Goal: Task Accomplishment & Management: Complete application form

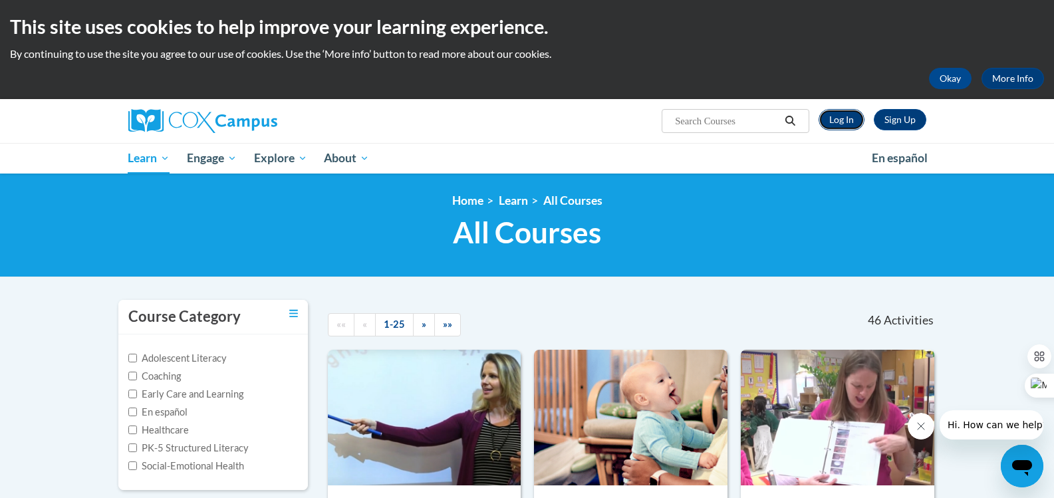
click at [837, 113] on link "Log In" at bounding box center [841, 119] width 46 height 21
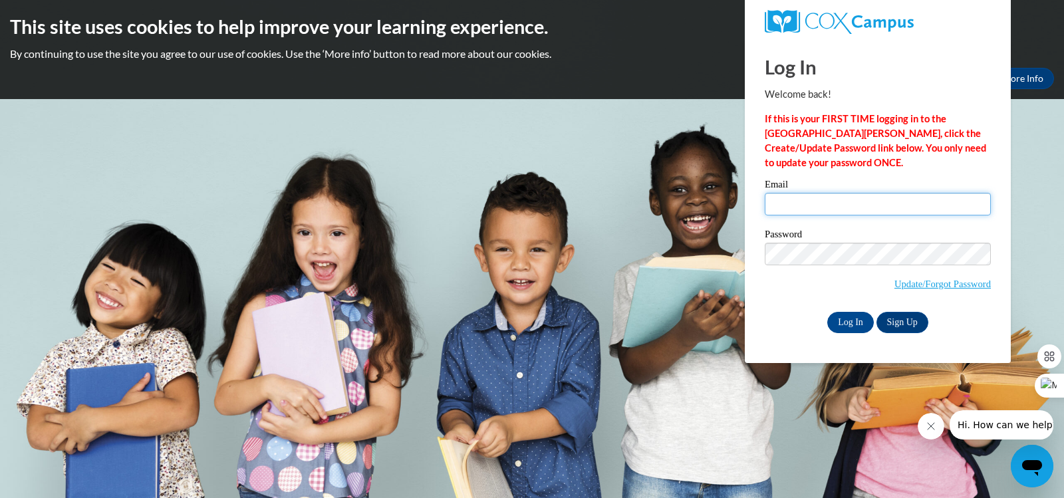
click at [838, 209] on input "Email" at bounding box center [878, 204] width 226 height 23
type input "[EMAIL_ADDRESS][DOMAIN_NAME]"
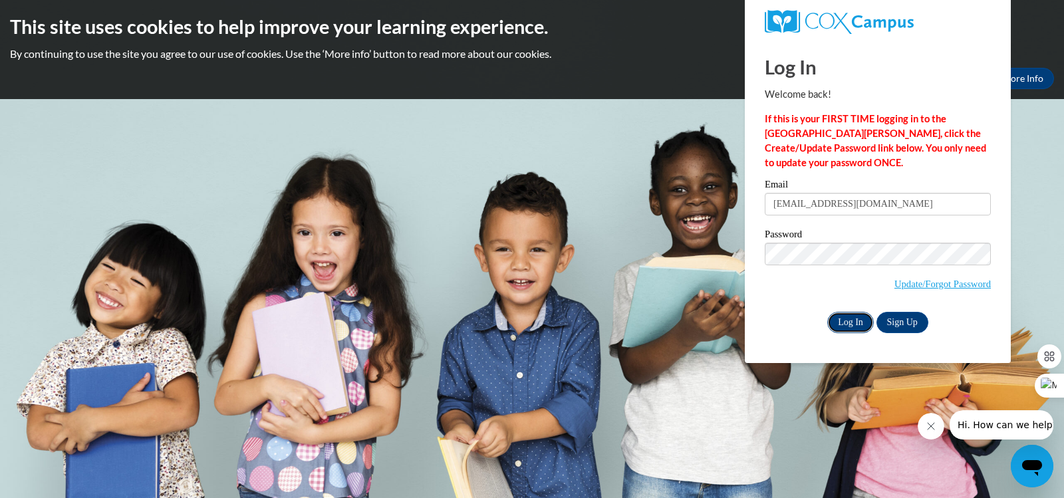
click at [842, 318] on input "Log In" at bounding box center [850, 322] width 47 height 21
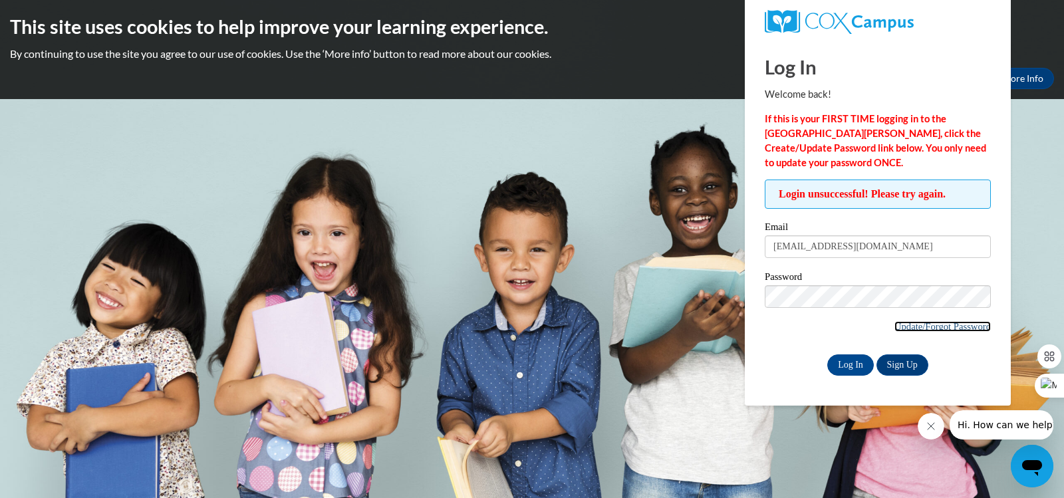
click at [908, 324] on link "Update/Forgot Password" at bounding box center [942, 326] width 96 height 11
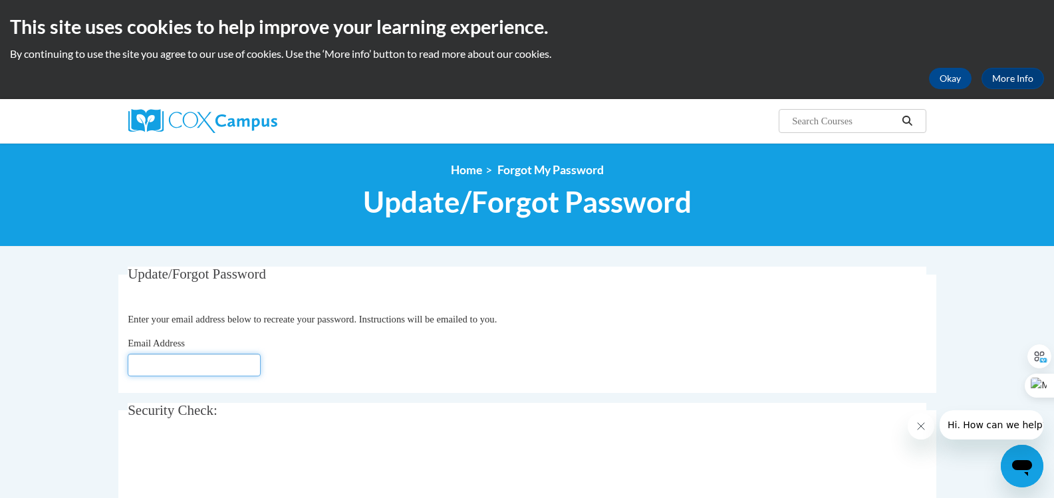
click at [170, 368] on input "Email Address" at bounding box center [194, 365] width 133 height 23
type input "[EMAIL_ADDRESS][DOMAIN_NAME]"
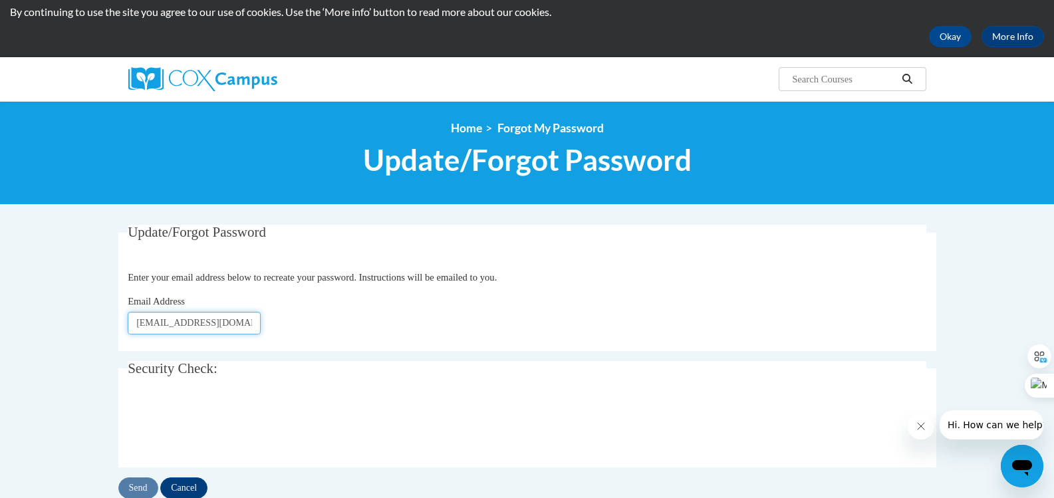
scroll to position [199, 0]
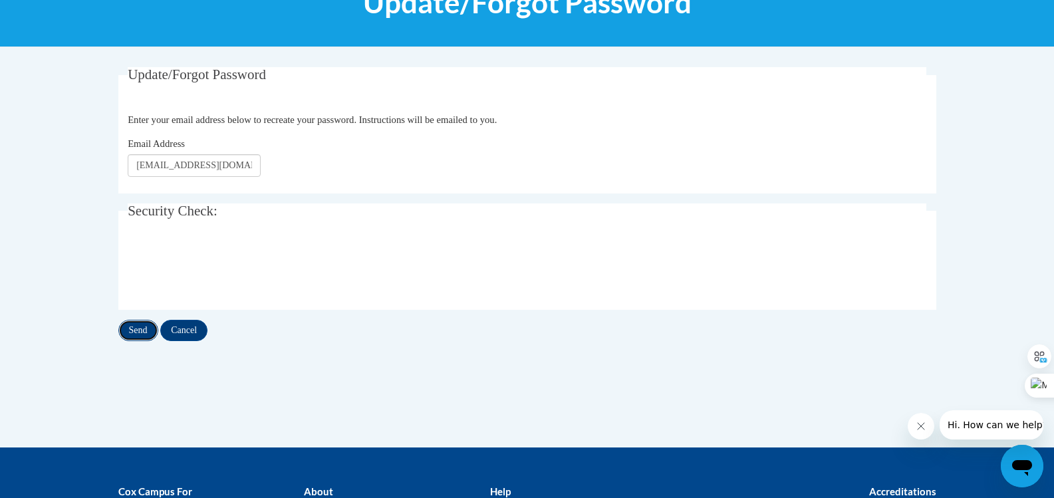
click at [144, 330] on input "Send" at bounding box center [138, 330] width 40 height 21
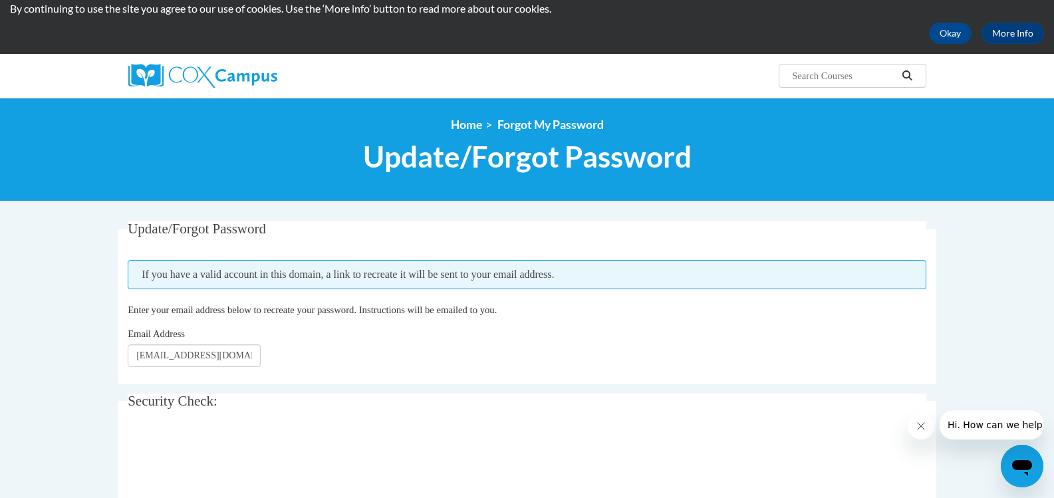
scroll to position [133, 0]
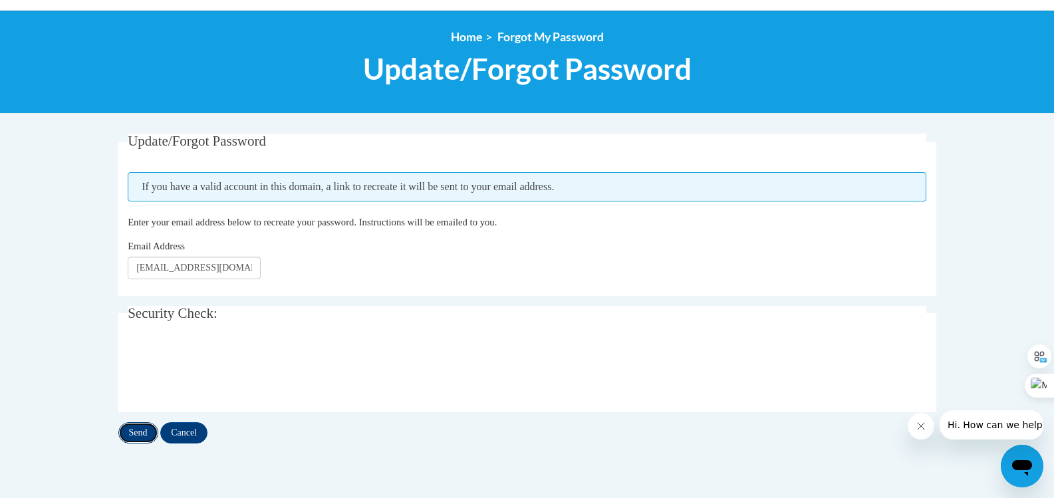
click at [141, 429] on input "Send" at bounding box center [138, 432] width 40 height 21
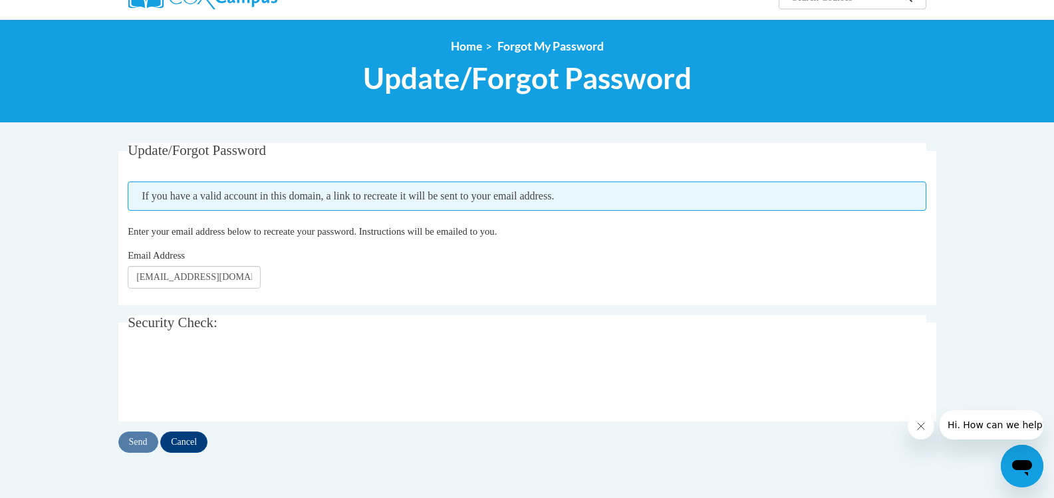
scroll to position [133, 0]
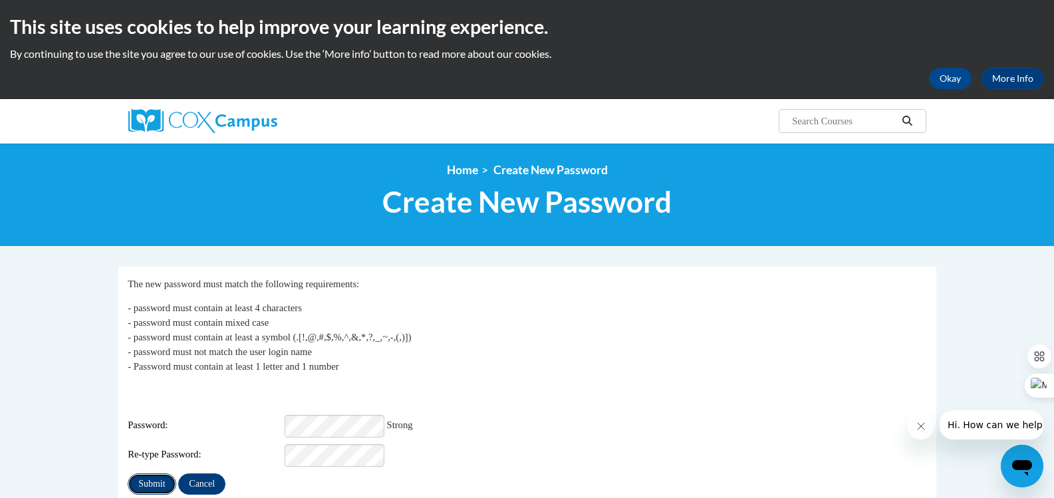
click at [154, 473] on input "Submit" at bounding box center [152, 483] width 48 height 21
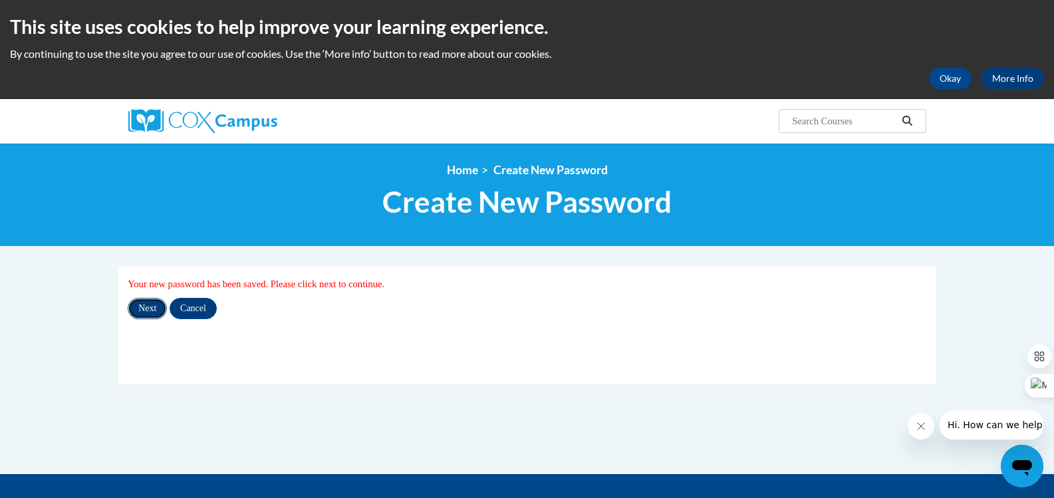
click at [154, 310] on input "Next" at bounding box center [147, 308] width 39 height 21
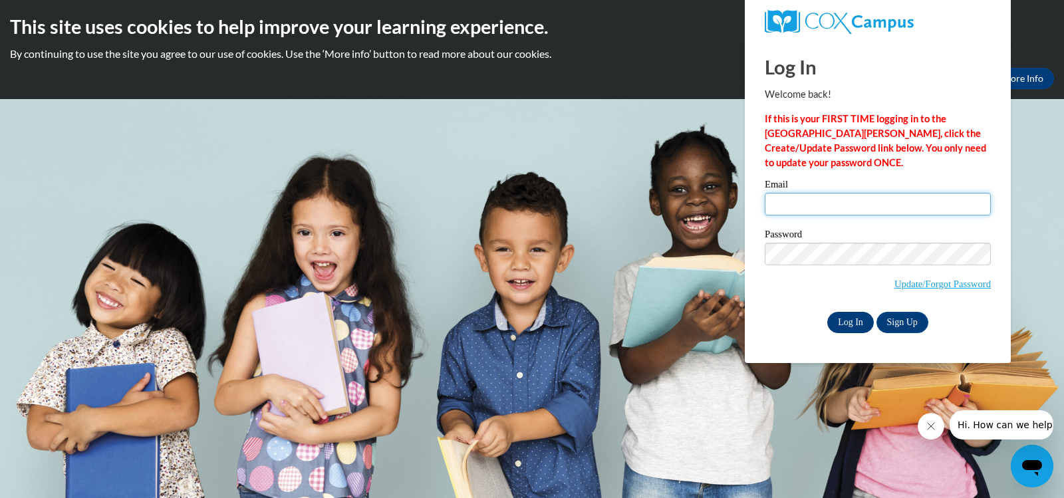
type input "cking22@my.westga.edu"
click at [860, 320] on input "Log In" at bounding box center [850, 322] width 47 height 21
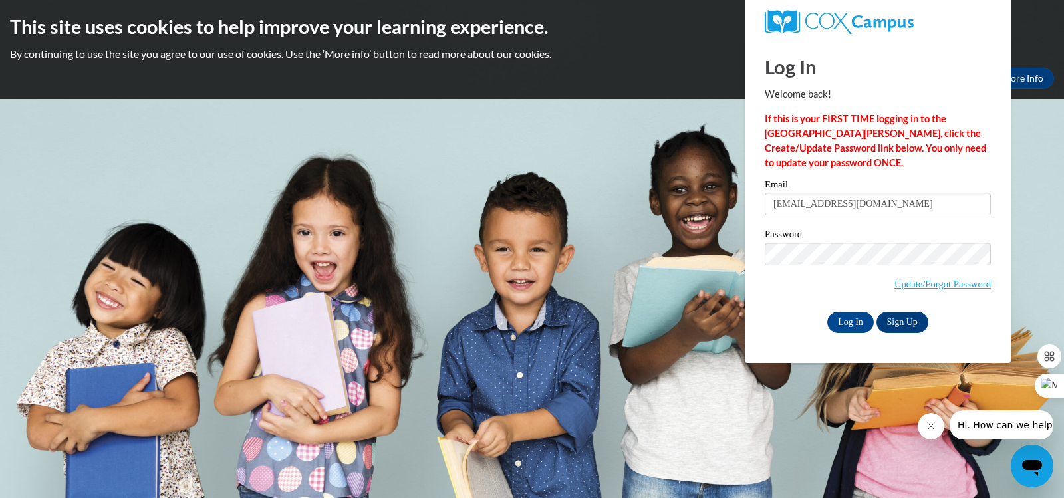
click at [780, 284] on span "Update/Forgot Password" at bounding box center [878, 270] width 226 height 55
click at [842, 318] on input "Log In" at bounding box center [850, 322] width 47 height 21
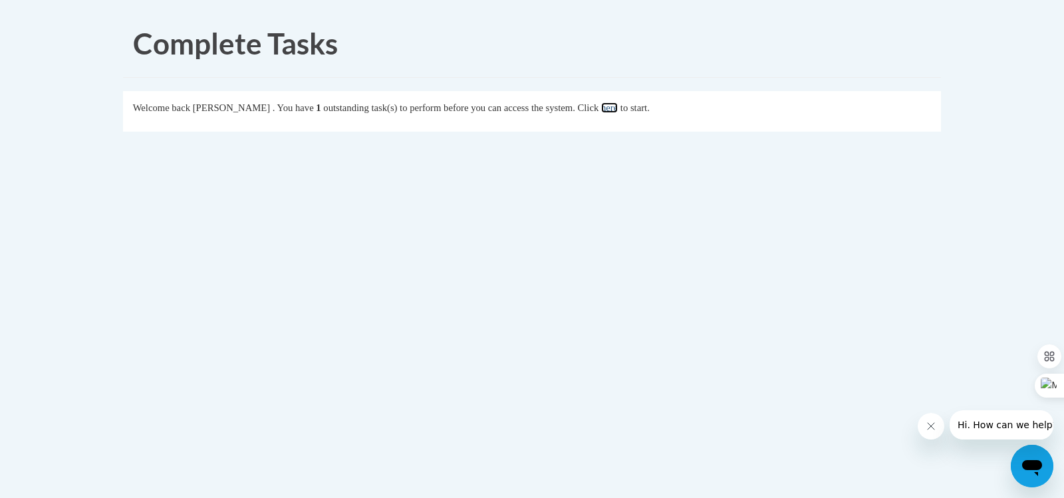
click at [618, 108] on link "here" at bounding box center [609, 107] width 17 height 11
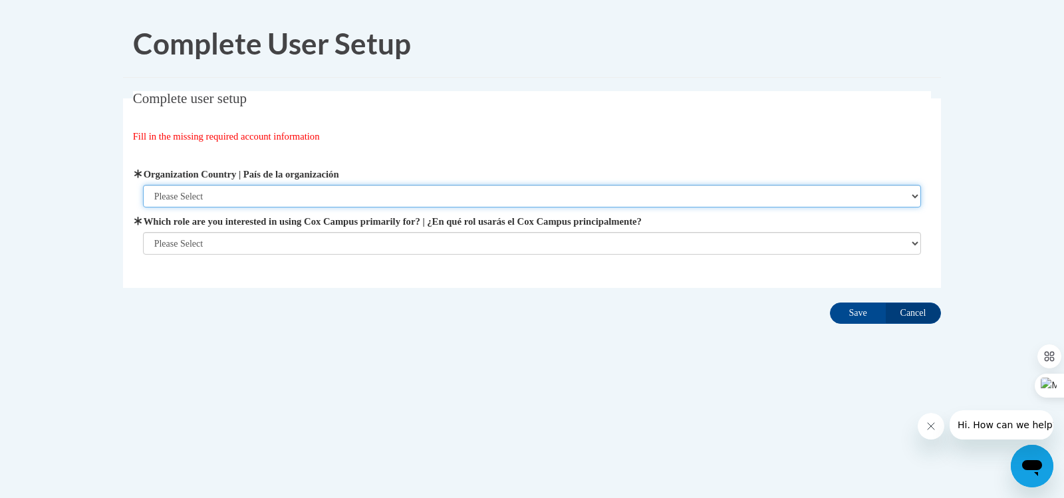
click at [322, 199] on select "Please Select [GEOGRAPHIC_DATA] | [GEOGRAPHIC_DATA] Outside of [GEOGRAPHIC_DATA…" at bounding box center [532, 196] width 779 height 23
select select "ad49bcad-a171-4b2e-b99c-48b446064914"
click at [143, 185] on select "Please Select United States | Estados Unidos Outside of the United States | Fue…" at bounding box center [532, 196] width 779 height 23
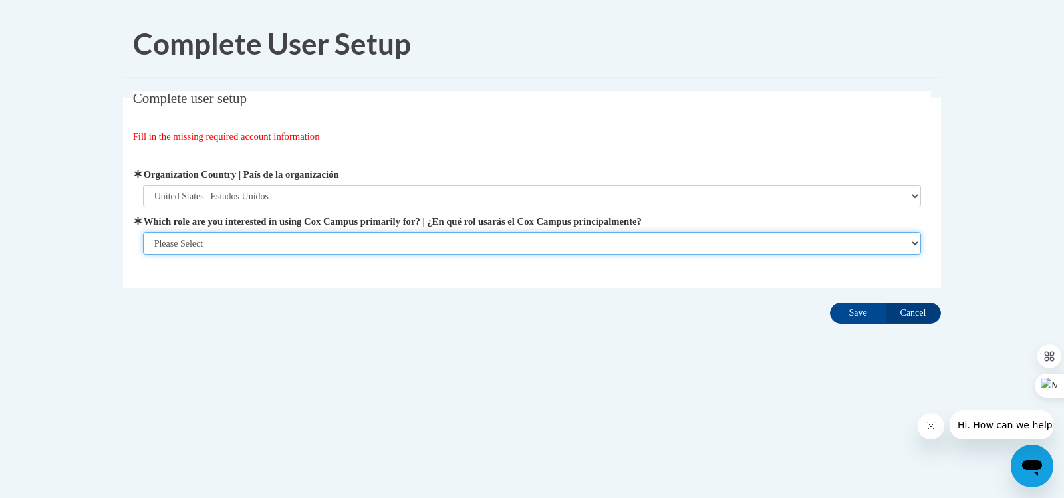
click at [253, 238] on select "Please Select College/University | Colegio/Universidad Community/Nonprofit Part…" at bounding box center [532, 243] width 779 height 23
select select "5a18ea06-2b54-4451-96f2-d152daf9eac5"
click at [143, 255] on select "Please Select College/University | Colegio/Universidad Community/Nonprofit Part…" at bounding box center [532, 243] width 779 height 23
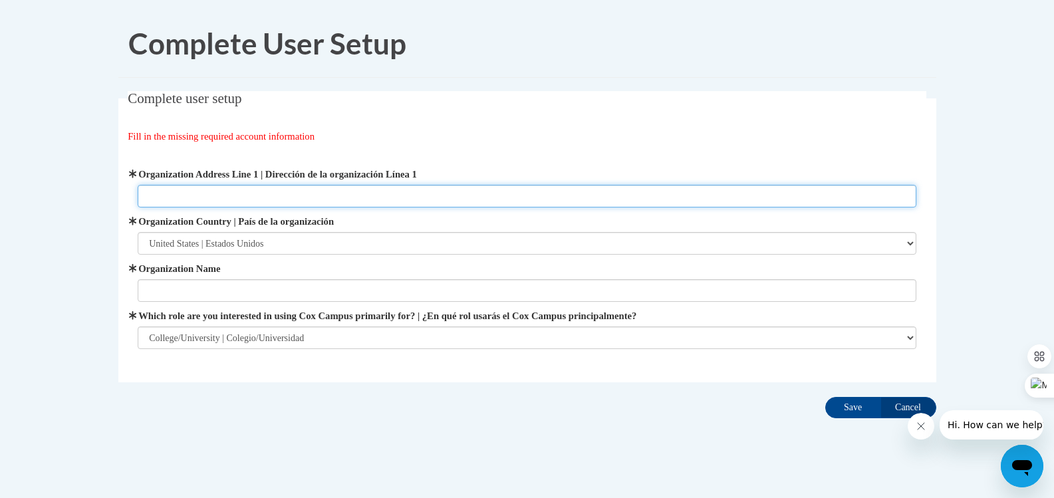
click at [312, 193] on input "Organization Address Line 1 | Dirección de la organización Línea 1" at bounding box center [527, 196] width 779 height 23
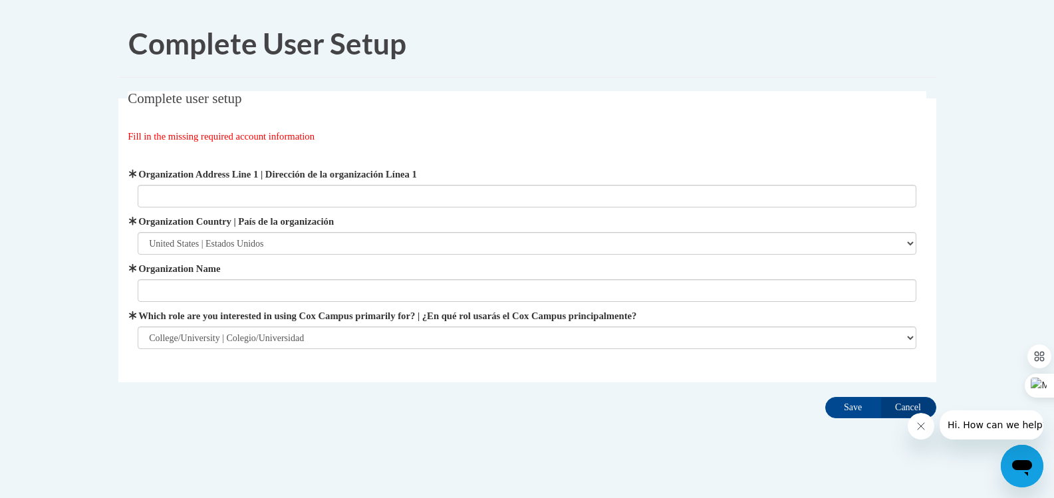
click at [493, 137] on div "Fill in the missing required account information" at bounding box center [527, 136] width 798 height 15
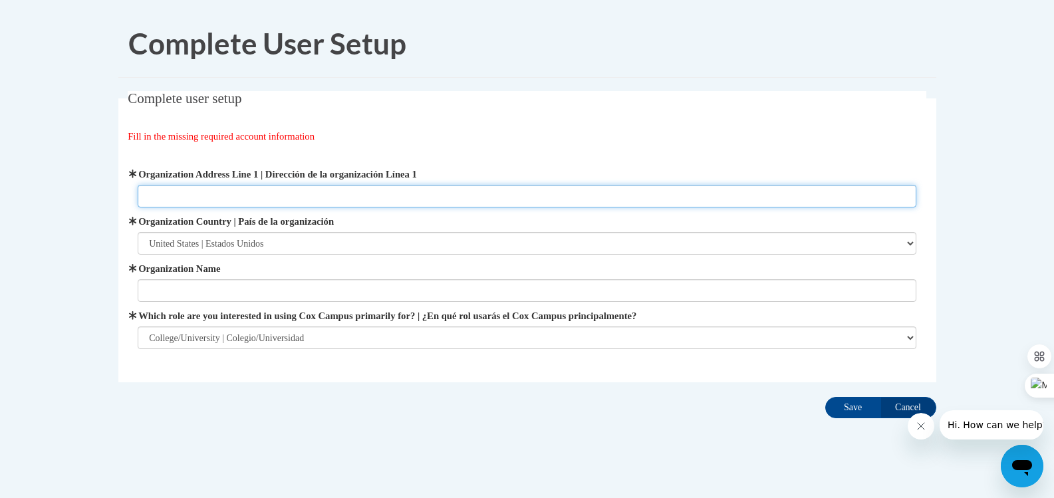
click at [247, 191] on input "Organization Address Line 1 | Dirección de la organización Línea 1" at bounding box center [527, 196] width 779 height 23
paste input "1601 Maple Street Carrollton, Georgia 30118-2220"
type input "1601 Maple Street Carrollton, Georgia 30118-2220"
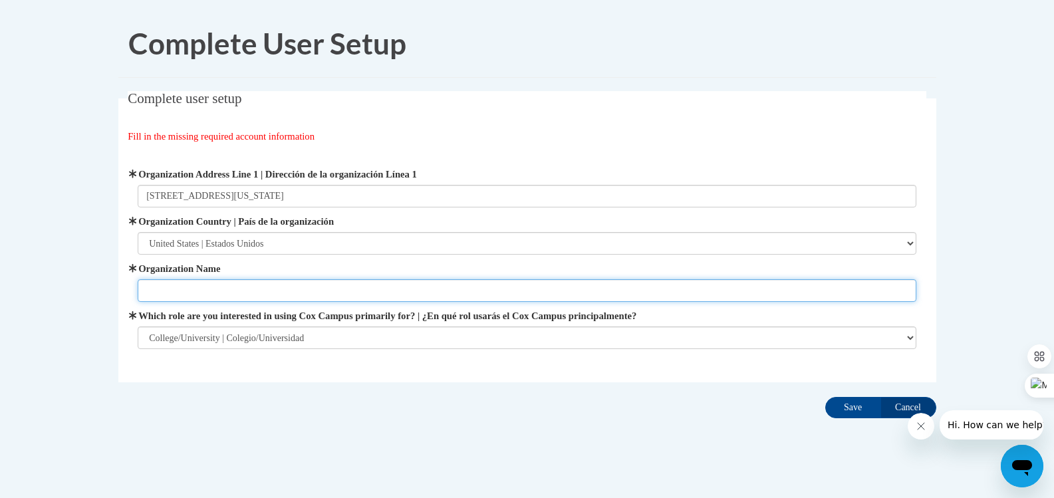
click at [214, 289] on input "Organization Name" at bounding box center [527, 290] width 779 height 23
type input "u"
type input "University of West Georgia"
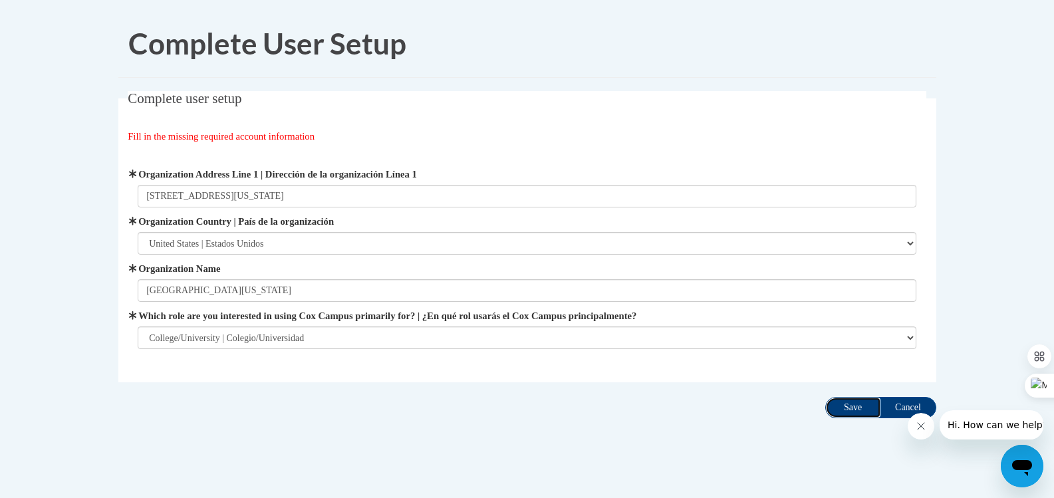
click at [849, 408] on input "Save" at bounding box center [853, 407] width 56 height 21
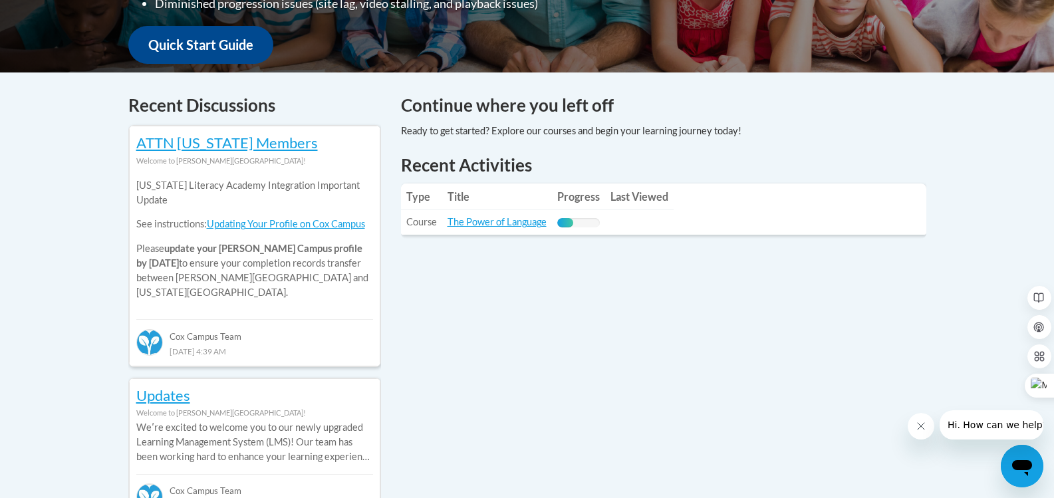
scroll to position [532, 0]
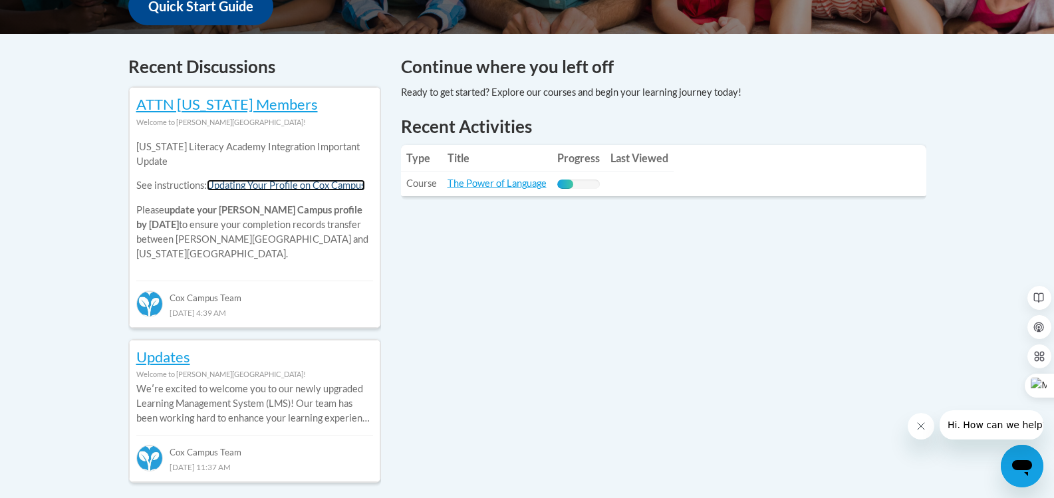
click at [235, 188] on link "Updating Your Profile on Cox Campus" at bounding box center [286, 185] width 158 height 11
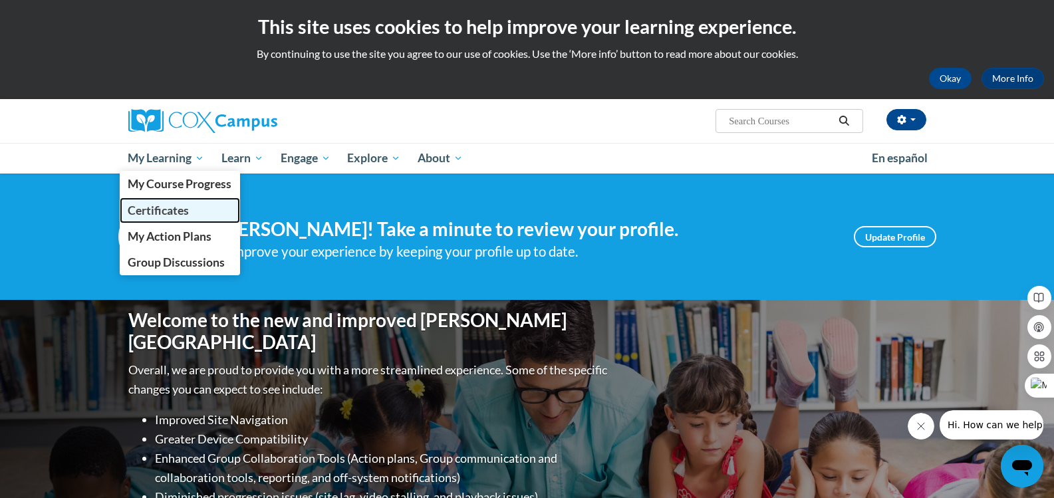
click at [149, 207] on span "Certificates" at bounding box center [158, 210] width 61 height 14
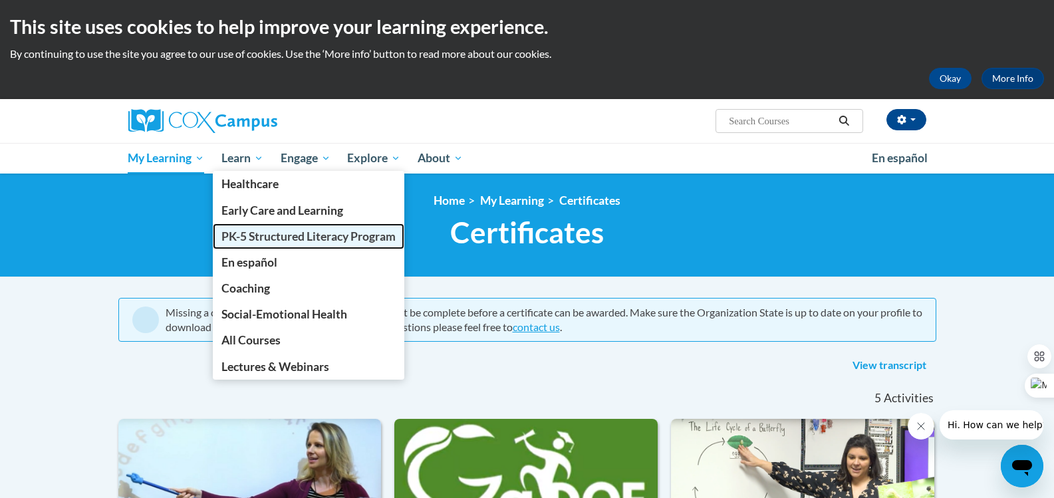
click at [246, 229] on span "PK-5 Structured Literacy Program" at bounding box center [308, 236] width 174 height 14
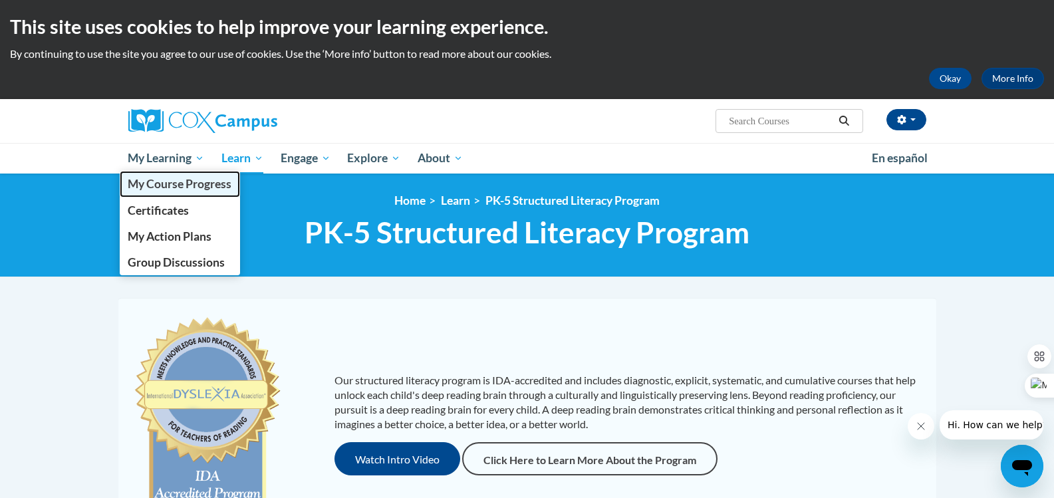
click at [161, 182] on span "My Course Progress" at bounding box center [180, 184] width 104 height 14
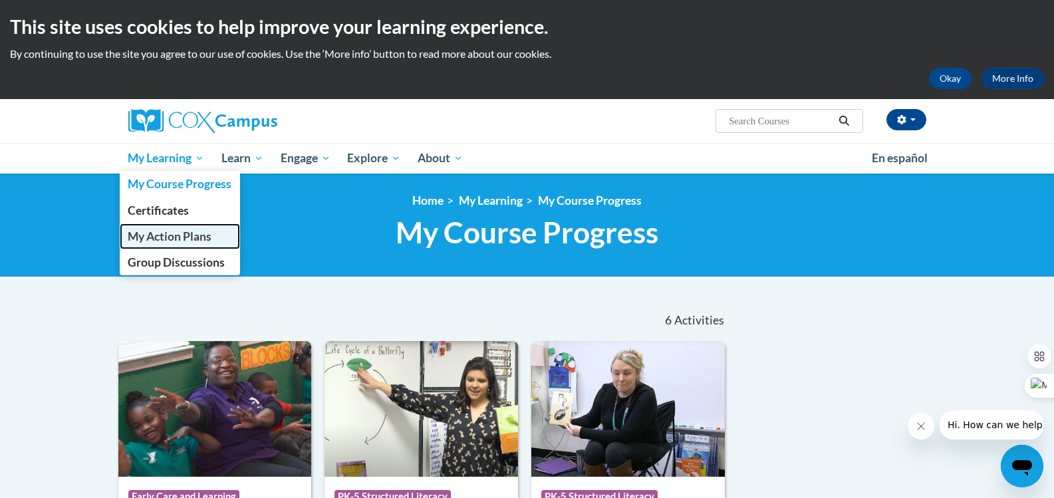
click at [168, 230] on span "My Action Plans" at bounding box center [170, 236] width 84 height 14
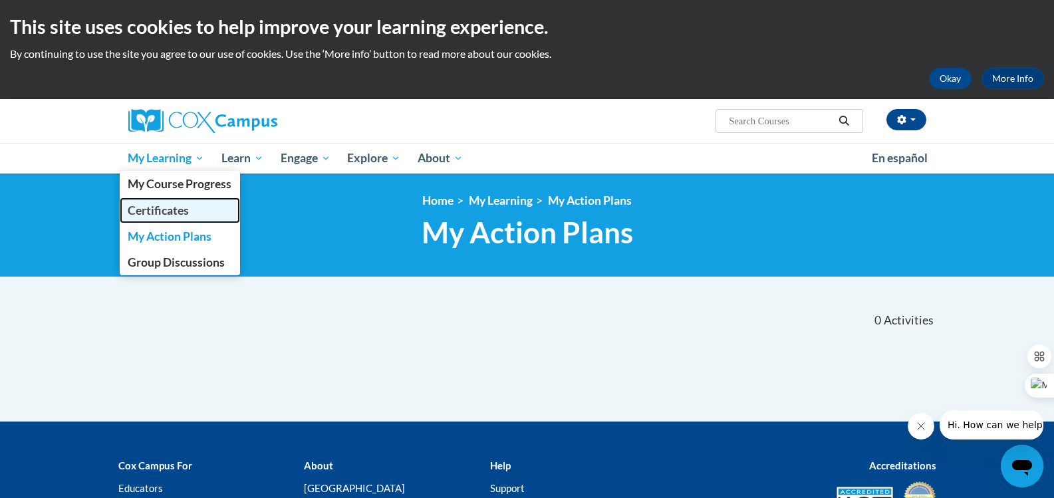
click at [174, 206] on span "Certificates" at bounding box center [158, 210] width 61 height 14
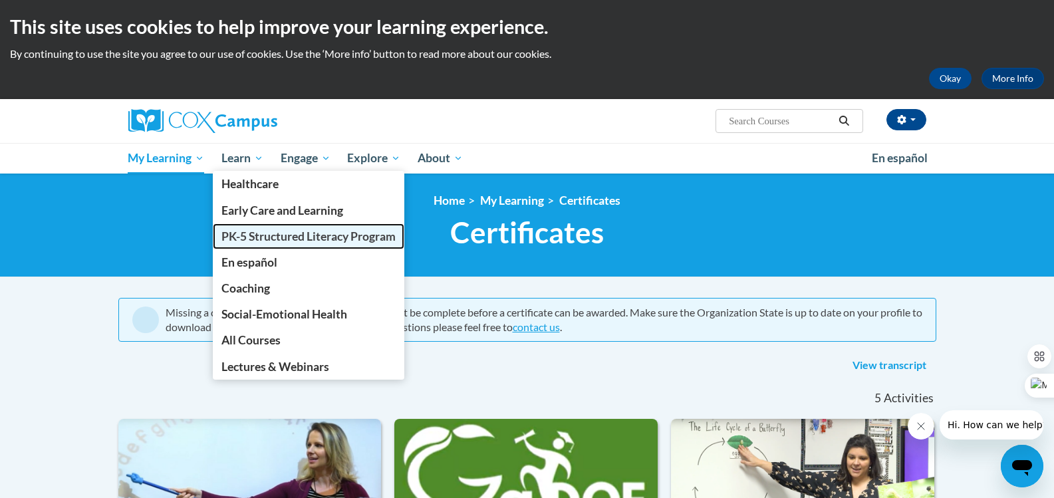
click at [231, 235] on span "PK-5 Structured Literacy Program" at bounding box center [308, 236] width 174 height 14
